Goal: Obtain resource: Download file/media

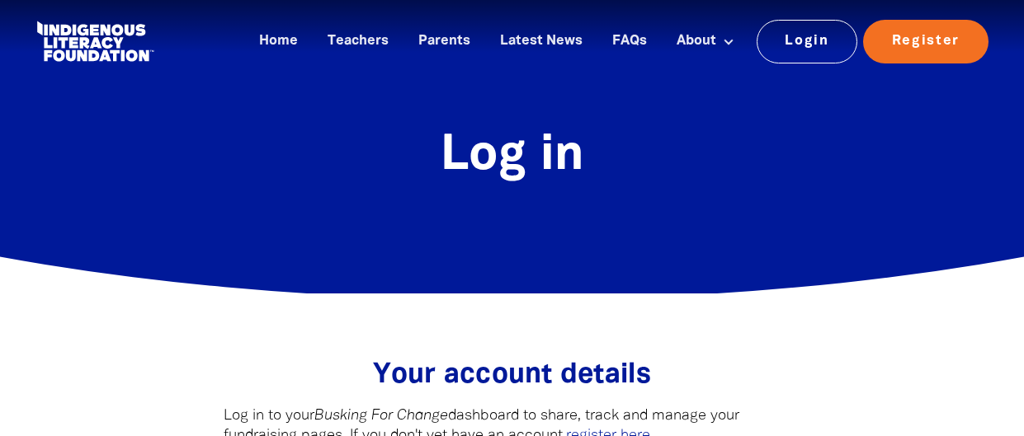
click at [779, 49] on link "Login" at bounding box center [806, 41] width 101 height 43
click at [792, 46] on link "Login" at bounding box center [806, 41] width 101 height 43
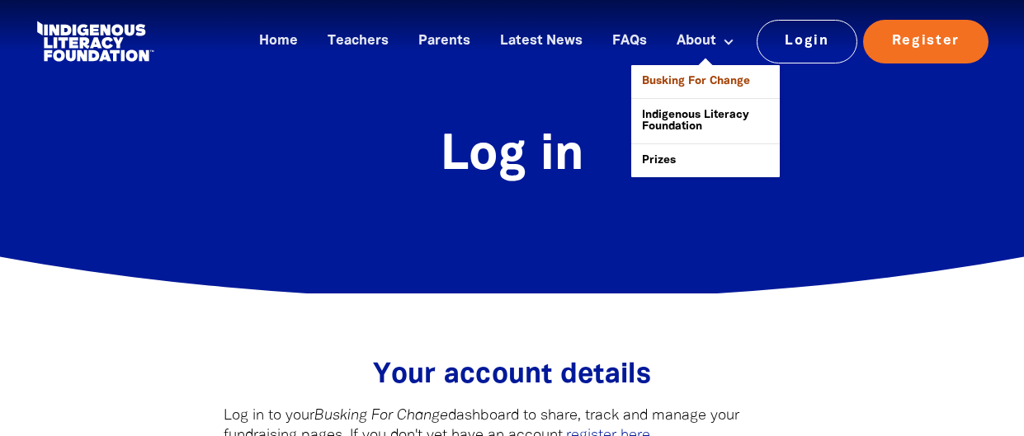
click at [716, 84] on link "Busking For Change" at bounding box center [705, 81] width 148 height 33
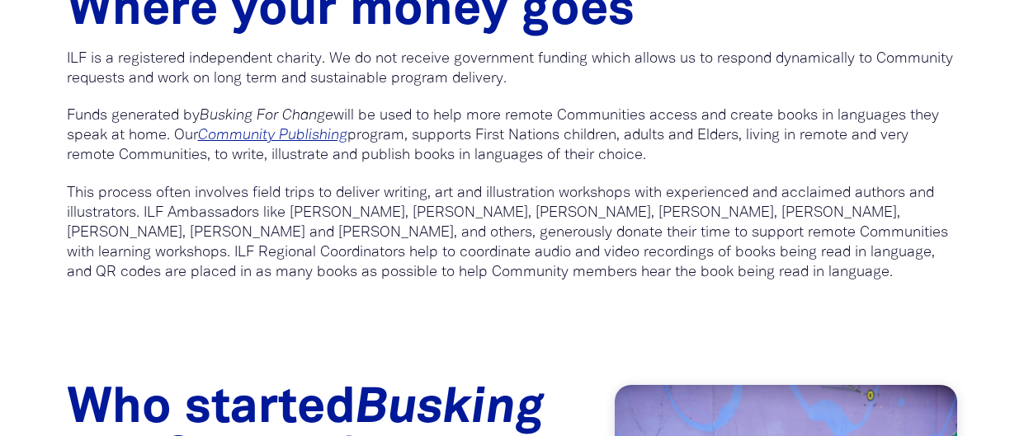
scroll to position [1077, 0]
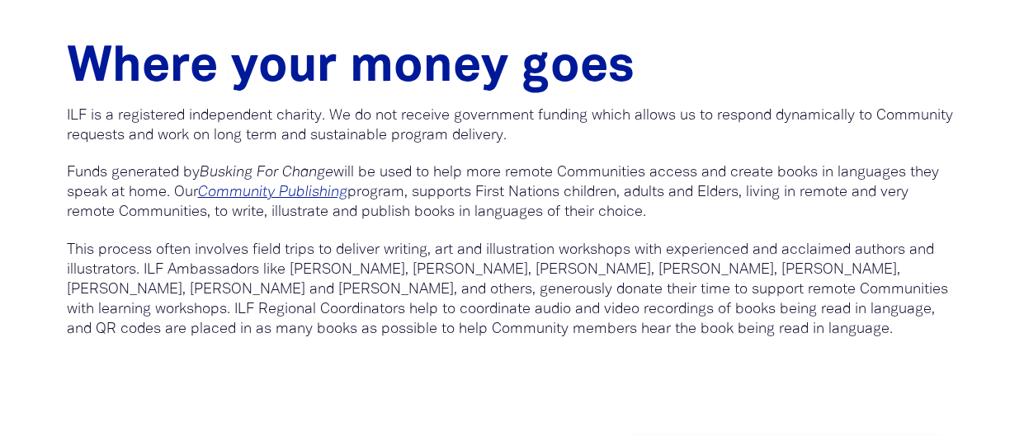
click at [441, 279] on p "This process often involves field trips to deliver writing, art and illustratio…" at bounding box center [512, 290] width 891 height 99
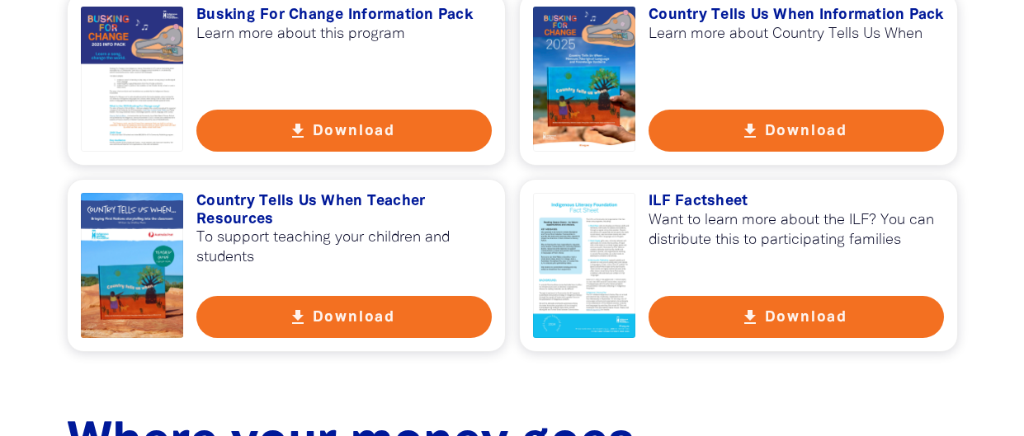
scroll to position [442, 0]
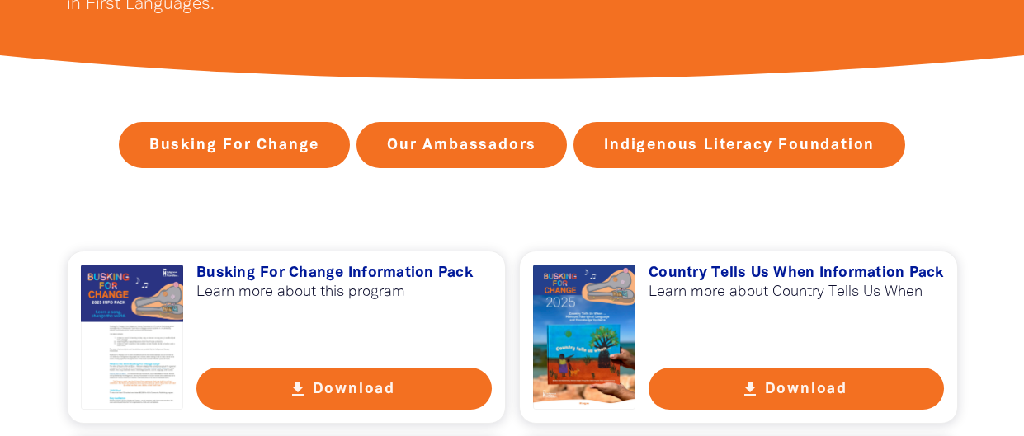
click at [355, 398] on button "get_app Download" at bounding box center [343, 389] width 295 height 42
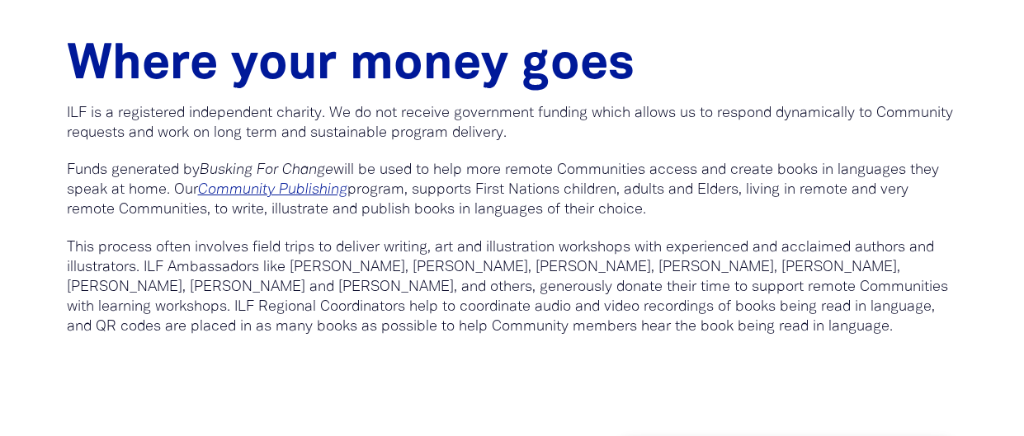
scroll to position [1078, 0]
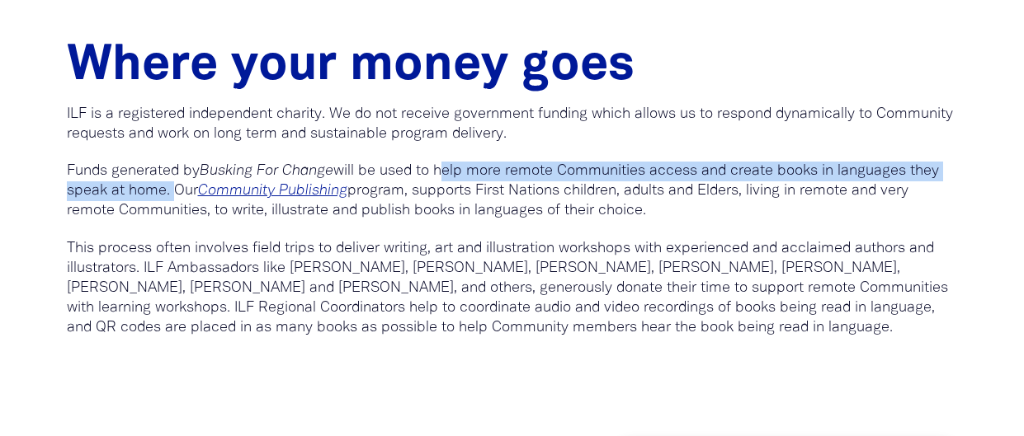
drag, startPoint x: 444, startPoint y: 177, endPoint x: 168, endPoint y: 191, distance: 275.9
click at [168, 191] on p "Funds generated by Busking For Change will be used to help more remote Communit…" at bounding box center [512, 191] width 891 height 59
